Goal: Information Seeking & Learning: Learn about a topic

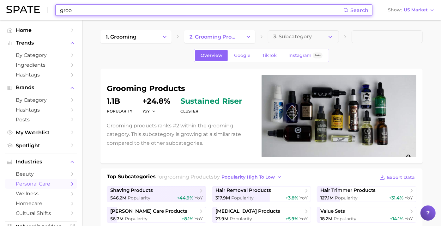
click at [114, 8] on input "groo" at bounding box center [201, 10] width 284 height 11
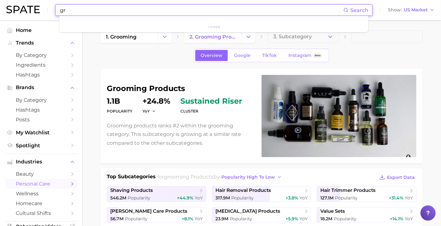
type input "g"
type input "[PERSON_NAME]"
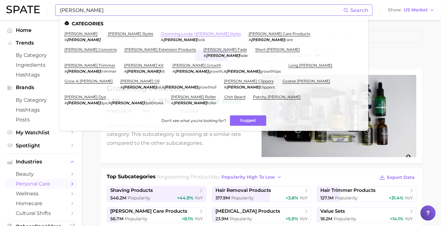
click at [161, 34] on link "grooming looks > [PERSON_NAME] styles" at bounding box center [201, 33] width 80 height 5
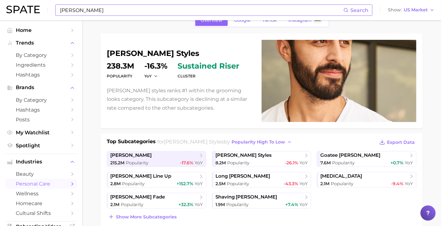
scroll to position [105, 0]
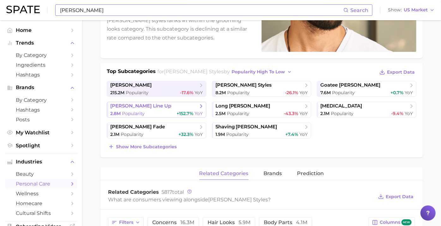
click at [145, 108] on link "[PERSON_NAME] line up 2.8m Popularity +152.7% YoY" at bounding box center [156, 110] width 99 height 16
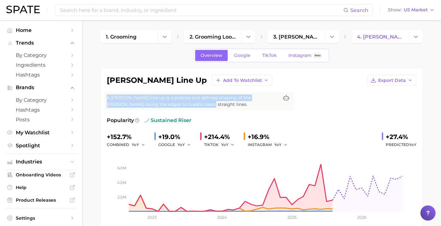
drag, startPoint x: 179, startPoint y: 105, endPoint x: 114, endPoint y: 99, distance: 65.9
click at [114, 99] on span "A [PERSON_NAME] line up is a precise and defined shaping of the [PERSON_NAME] a…" at bounding box center [193, 100] width 172 height 13
copy span "A [PERSON_NAME] line up is a precise and defined shaping of the [PERSON_NAME] a…"
